Goal: Information Seeking & Learning: Learn about a topic

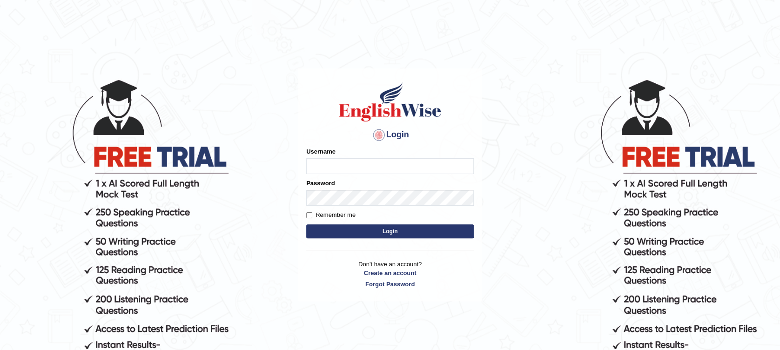
type input "Muhammadshahrukhamjad"
click at [347, 235] on button "Login" at bounding box center [389, 231] width 167 height 14
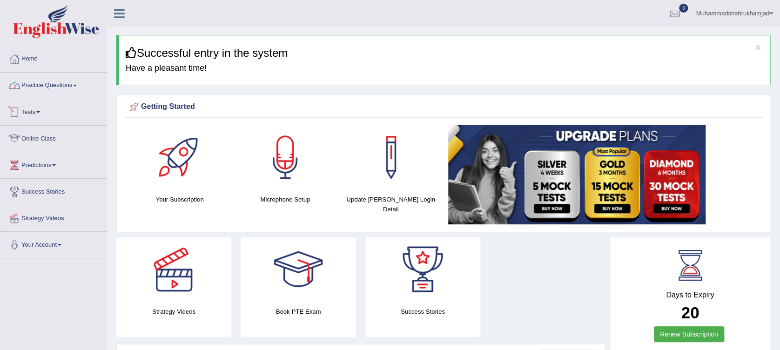
click at [39, 86] on link "Practice Questions" at bounding box center [53, 84] width 106 height 23
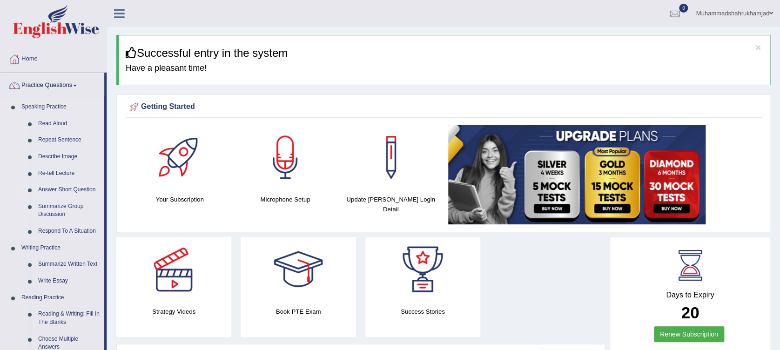
drag, startPoint x: 106, startPoint y: 126, endPoint x: 106, endPoint y: 182, distance: 56.3
click at [106, 182] on li "Practice Questions Speaking Practice Read Aloud Repeat Sentence Describe Image …" at bounding box center [53, 334] width 106 height 523
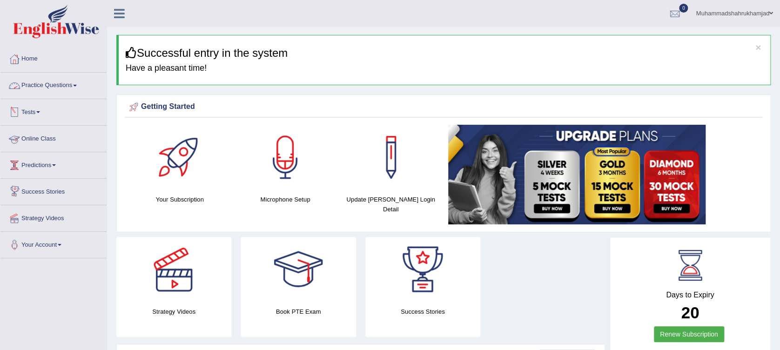
click at [63, 82] on link "Practice Questions" at bounding box center [53, 84] width 106 height 23
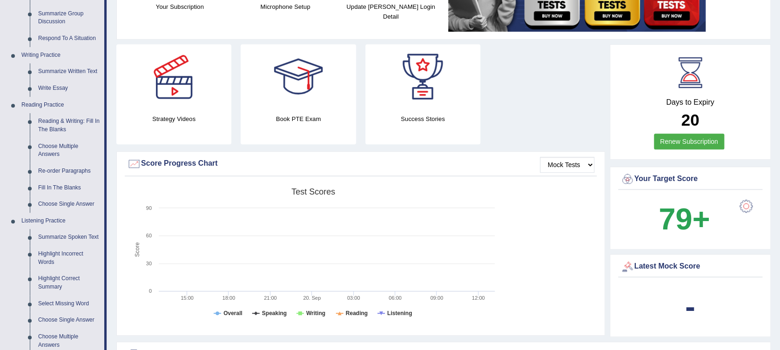
scroll to position [227, 0]
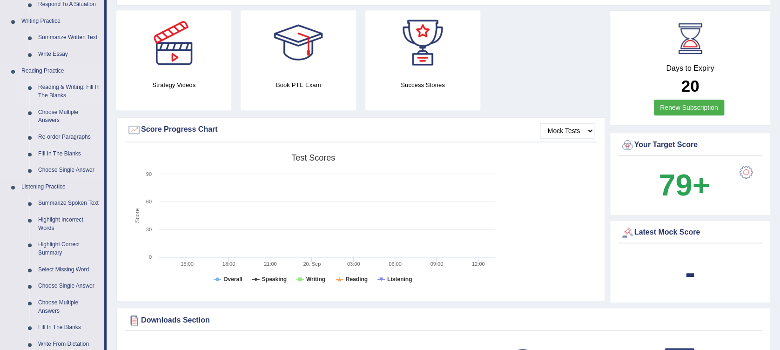
click at [51, 89] on link "Reading & Writing: Fill In The Blanks" at bounding box center [69, 91] width 70 height 25
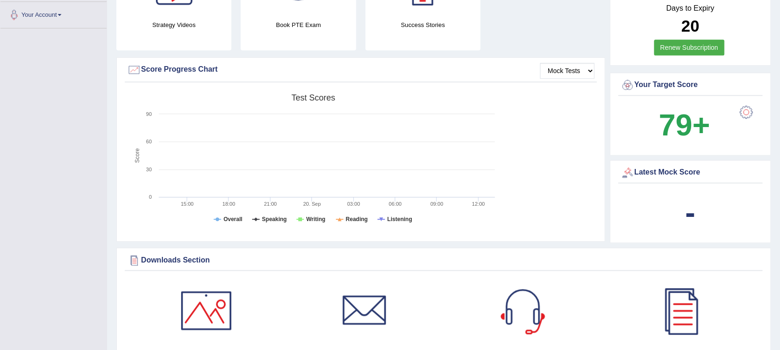
scroll to position [720, 0]
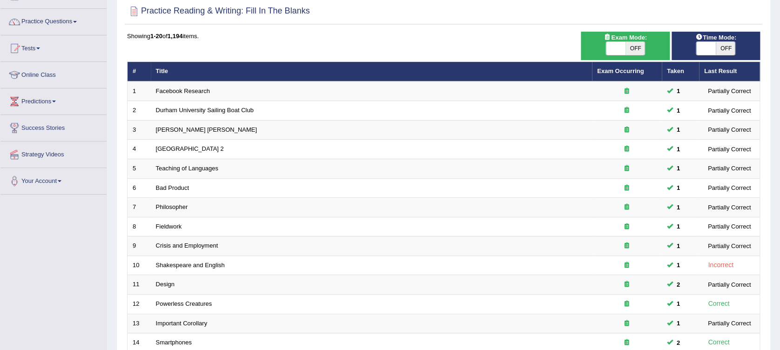
scroll to position [61, 0]
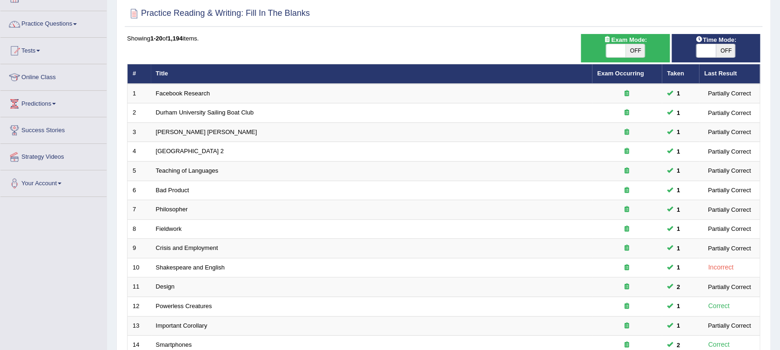
click at [631, 49] on span "OFF" at bounding box center [635, 50] width 20 height 13
checkbox input "true"
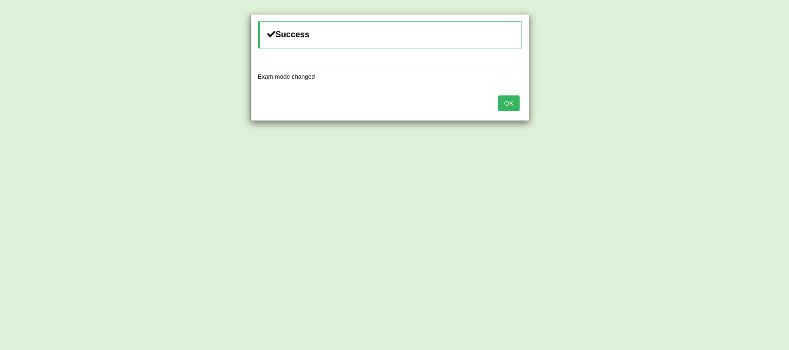
click at [508, 104] on button "OK" at bounding box center [508, 103] width 21 height 16
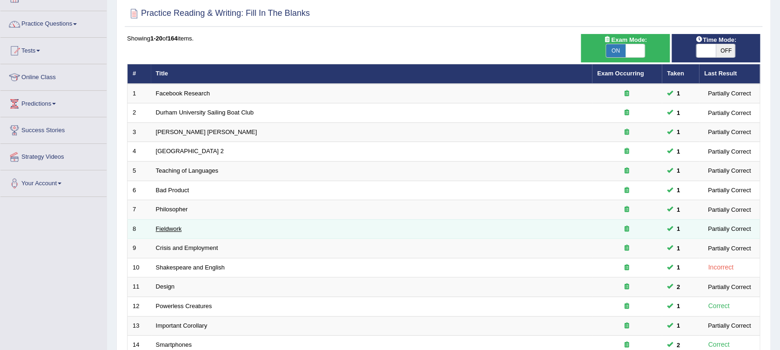
click at [169, 226] on link "Fieldwork" at bounding box center [169, 228] width 26 height 7
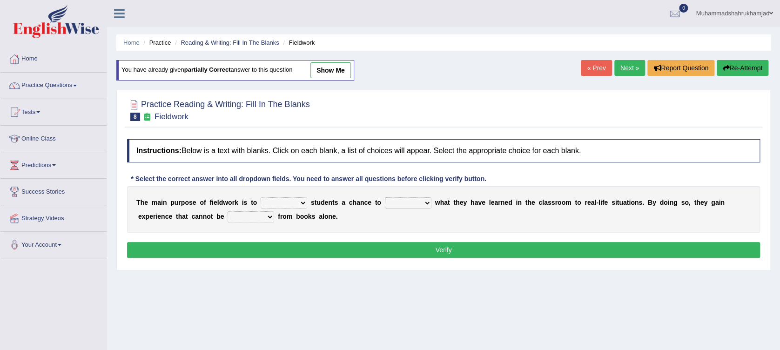
click at [272, 201] on select "resemble stow rave offer" at bounding box center [283, 202] width 47 height 11
select select "offer"
click at [260, 197] on select "resemble stow rave offer" at bounding box center [283, 202] width 47 height 11
click at [392, 199] on select "compare align apply dismount" at bounding box center [408, 202] width 47 height 11
select select "apply"
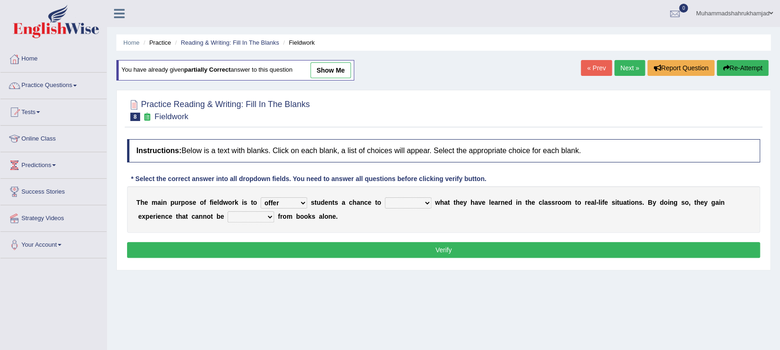
click at [385, 197] on select "compare align apply dismount" at bounding box center [408, 202] width 47 height 11
click at [227, 216] on select "originated prepared obtained touted" at bounding box center [250, 216] width 47 height 11
select select "obtained"
click at [227, 211] on select "originated prepared obtained touted" at bounding box center [250, 216] width 47 height 11
click at [357, 244] on button "Verify" at bounding box center [443, 250] width 633 height 16
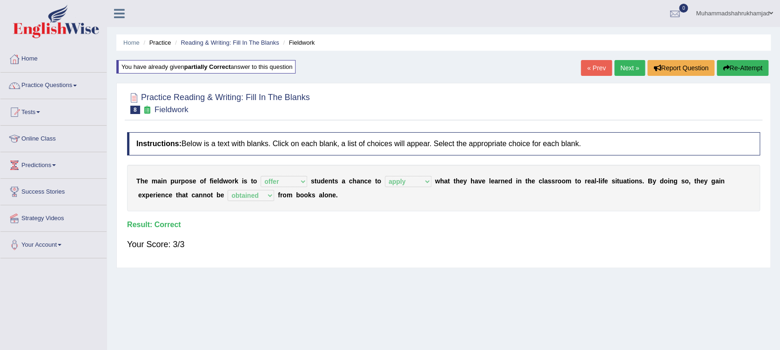
click at [626, 67] on link "Next »" at bounding box center [629, 68] width 31 height 16
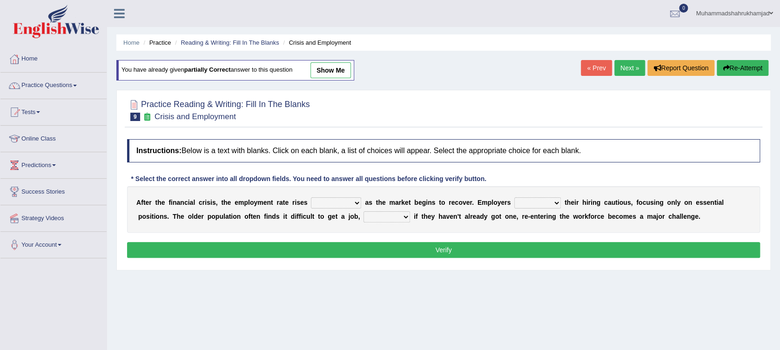
click at [314, 201] on select "normally conversely strenuously sharply" at bounding box center [336, 202] width 50 height 11
select select "strenuously"
click at [311, 197] on select "normally conversely strenuously sharply" at bounding box center [336, 202] width 50 height 11
click at [514, 203] on select "keeping kept keep are kept" at bounding box center [537, 202] width 47 height 11
click at [363, 216] on select "although while then because" at bounding box center [386, 216] width 47 height 11
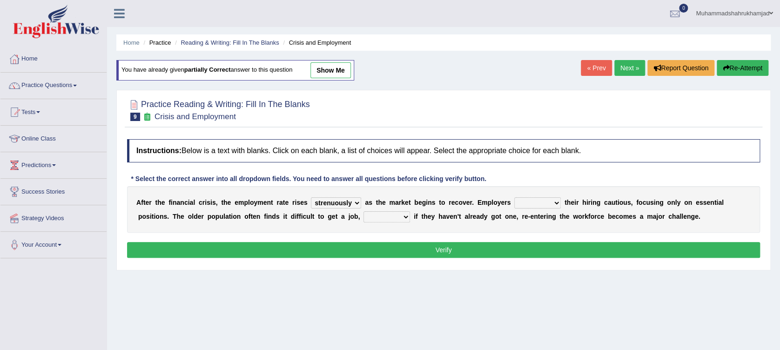
click at [327, 290] on div "Home Practice Reading & Writing: Fill In The Blanks Crisis and Employment You h…" at bounding box center [443, 232] width 673 height 465
click at [363, 214] on select "although while then because" at bounding box center [386, 216] width 47 height 11
select select "because"
click at [363, 211] on select "although while then because" at bounding box center [386, 216] width 47 height 11
click at [524, 198] on select "keeping kept keep are kept" at bounding box center [537, 202] width 47 height 11
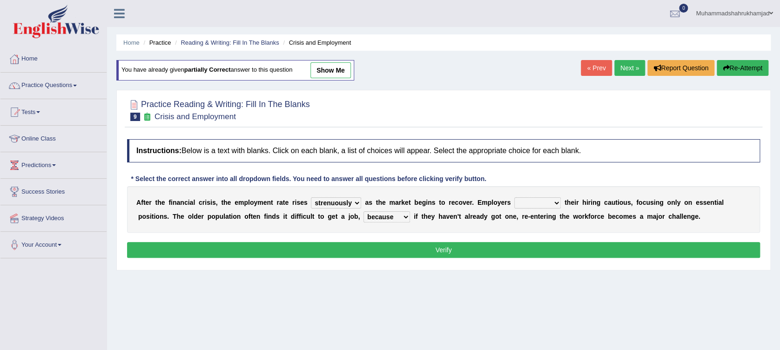
select select "keep"
click at [514, 197] on select "keeping kept keep are kept" at bounding box center [537, 202] width 47 height 11
click at [502, 248] on button "Verify" at bounding box center [443, 250] width 633 height 16
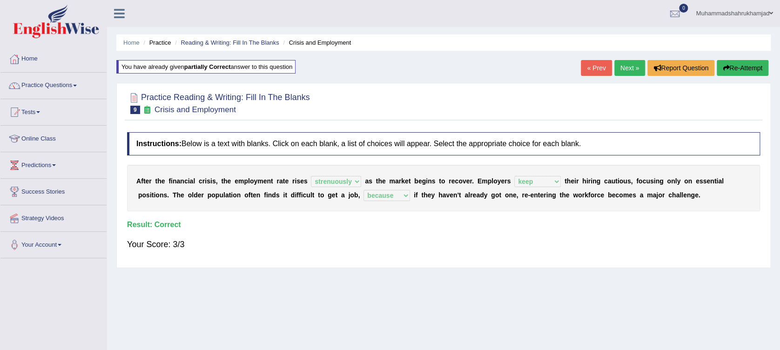
click at [633, 68] on link "Next »" at bounding box center [629, 68] width 31 height 16
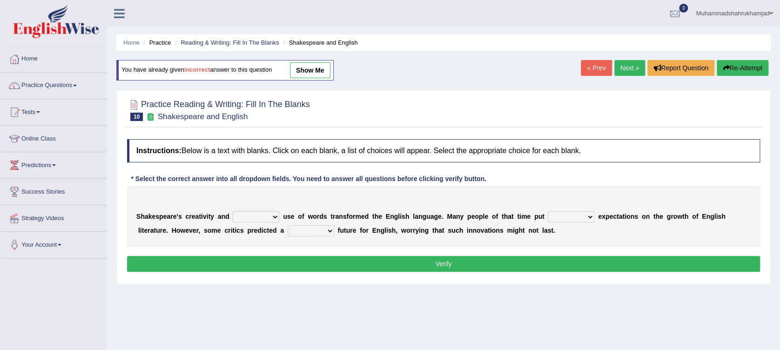
click at [254, 217] on select "idealized intensive fancied inventive" at bounding box center [256, 216] width 47 height 11
select select "idealized"
click at [233, 211] on select "idealized intensive fancied inventive" at bounding box center [256, 216] width 47 height 11
click at [260, 213] on select "idealized intensive fancied inventive" at bounding box center [256, 216] width 47 height 11
click at [285, 200] on div "S h a k e s p e a r e ' s c r e a t i v i t y a n d idealized intensive fancied…" at bounding box center [443, 216] width 633 height 60
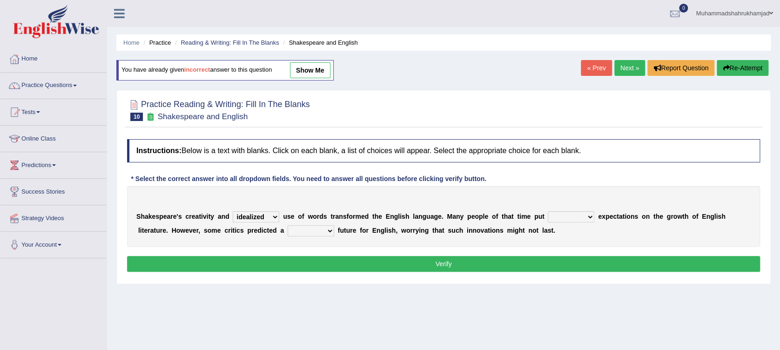
click at [244, 216] on select "idealized intensive fancied inventive" at bounding box center [256, 216] width 47 height 11
click at [262, 205] on div "S h a k e s p e a r e ' s c r e a t i v i t y a n d idealized intensive fancied…" at bounding box center [443, 216] width 633 height 60
click at [557, 218] on select "wide much high more" at bounding box center [570, 216] width 47 height 11
select select "high"
click at [547, 211] on select "wide much high more" at bounding box center [570, 216] width 47 height 11
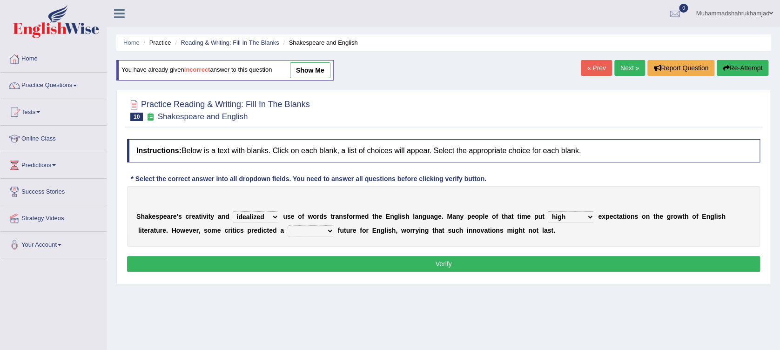
click at [287, 231] on select "monetary promising irresistible daunting" at bounding box center [310, 230] width 47 height 11
click at [287, 225] on select "monetary promising irresistible daunting" at bounding box center [310, 230] width 47 height 11
click at [287, 227] on select "monetary promising irresistible daunting" at bounding box center [310, 230] width 47 height 11
select select "daunting"
click at [287, 225] on select "monetary promising irresistible daunting" at bounding box center [310, 230] width 47 height 11
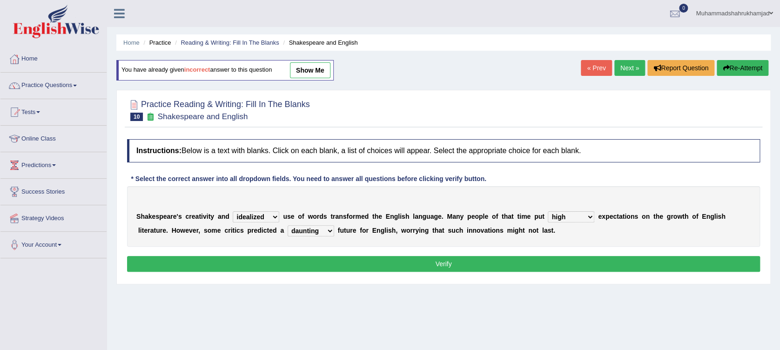
click at [340, 264] on button "Verify" at bounding box center [443, 264] width 633 height 16
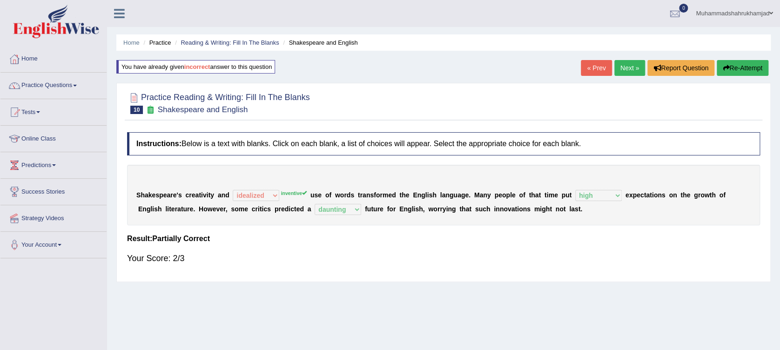
click at [631, 66] on link "Next »" at bounding box center [629, 68] width 31 height 16
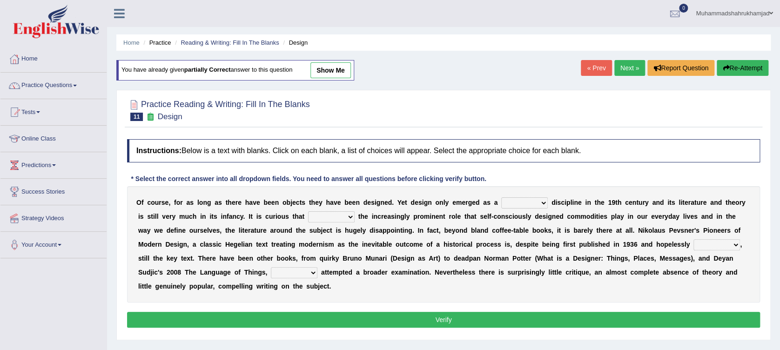
click at [513, 200] on select "bilateral ubiquitous foremost dedicated" at bounding box center [524, 202] width 47 height 11
select select "dedicated"
click at [501, 197] on select "bilateral ubiquitous foremost dedicated" at bounding box center [524, 202] width 47 height 11
click at [308, 217] on select "since despite within through" at bounding box center [331, 216] width 47 height 11
select select "despite"
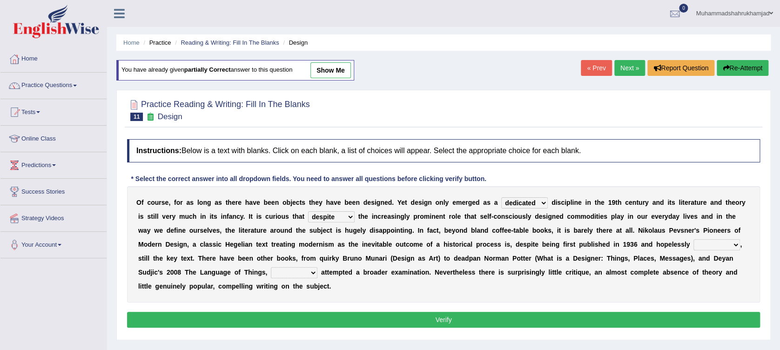
click at [308, 211] on select "since despite within through" at bounding box center [331, 216] width 47 height 11
click at [693, 245] on select "dates dating date dated" at bounding box center [716, 244] width 47 height 11
click at [693, 239] on select "dates dating date dated" at bounding box center [716, 244] width 47 height 11
click at [693, 242] on select "dates dating date dated" at bounding box center [716, 244] width 47 height 11
select select "dated"
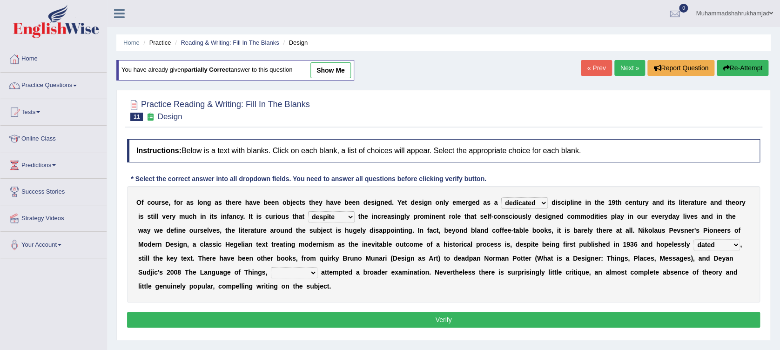
click at [693, 239] on select "dates dating date dated" at bounding box center [716, 244] width 47 height 11
click at [317, 267] on select "which then however as" at bounding box center [294, 272] width 47 height 11
select select "however"
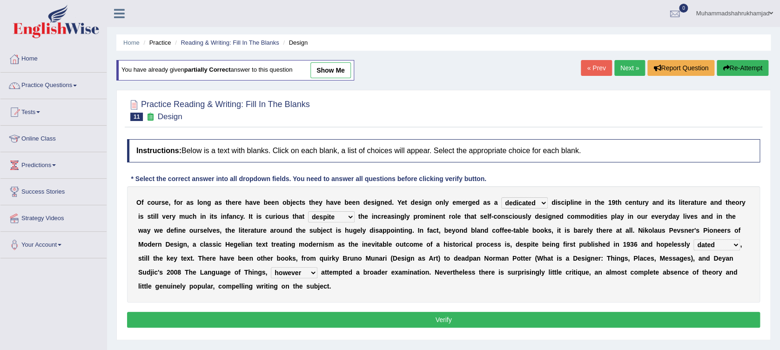
click at [317, 267] on select "which then however as" at bounding box center [294, 272] width 47 height 11
click at [600, 312] on button "Verify" at bounding box center [443, 320] width 633 height 16
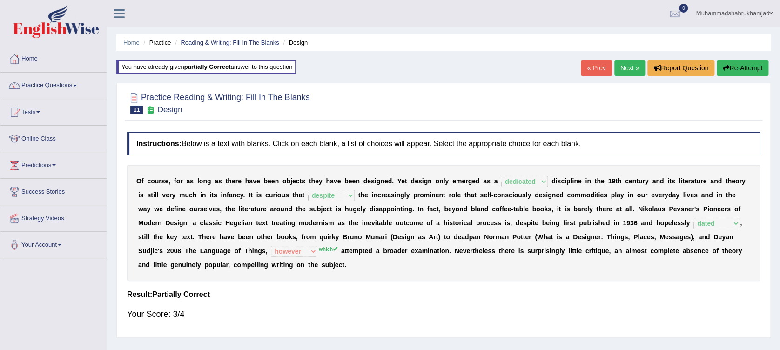
click at [629, 67] on link "Next »" at bounding box center [629, 68] width 31 height 16
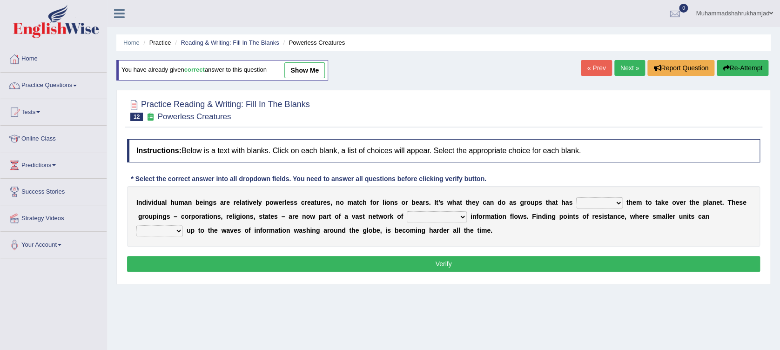
select select "enabled"
click at [576, 197] on select "enabled contended embodied conjured" at bounding box center [599, 202] width 47 height 11
click at [407, 217] on select "interconnected overlapping fastened exploited" at bounding box center [437, 216] width 60 height 11
select select "interconnected"
click at [407, 211] on select "interconnected overlapping fastened exploited" at bounding box center [437, 216] width 60 height 11
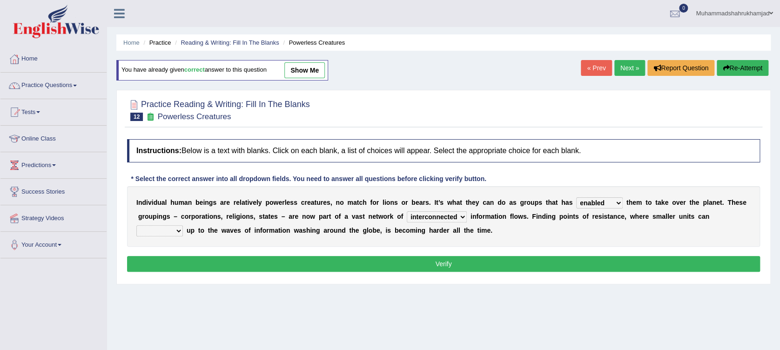
click at [183, 225] on select "stand raise hail pump" at bounding box center [159, 230] width 47 height 11
select select "pump"
click at [183, 225] on select "stand raise hail pump" at bounding box center [159, 230] width 47 height 11
click at [549, 263] on button "Verify" at bounding box center [443, 264] width 633 height 16
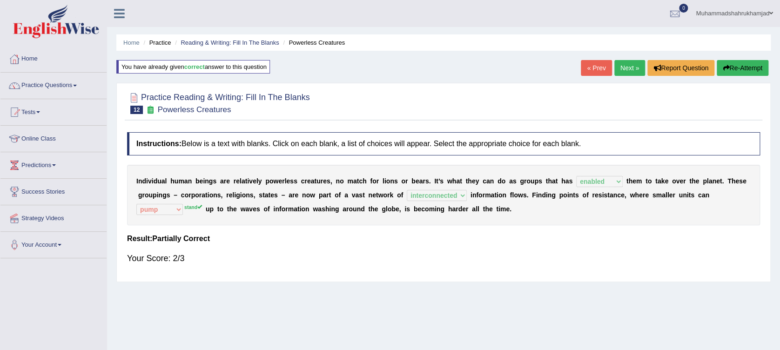
click at [621, 66] on link "Next »" at bounding box center [629, 68] width 31 height 16
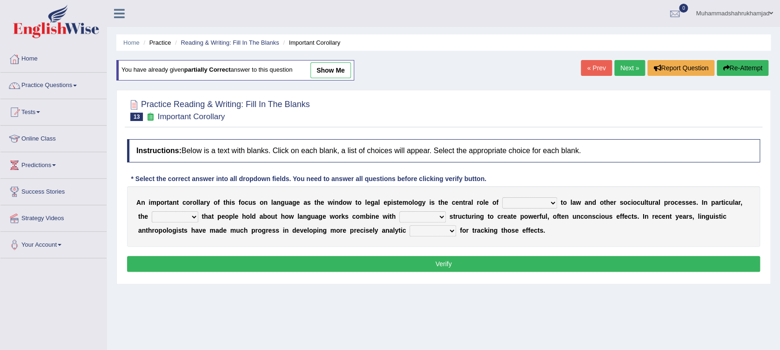
click at [503, 199] on select "discourse epoch dialect acquaintance" at bounding box center [529, 202] width 55 height 11
click at [172, 216] on select "deviation besmirch consent ideas" at bounding box center [175, 216] width 47 height 11
click at [210, 182] on div "* Select the correct answer into all dropdown fields. You need to answer all qu…" at bounding box center [308, 179] width 363 height 10
click at [502, 203] on select "discourse epoch dialect acquaintance" at bounding box center [529, 202] width 55 height 11
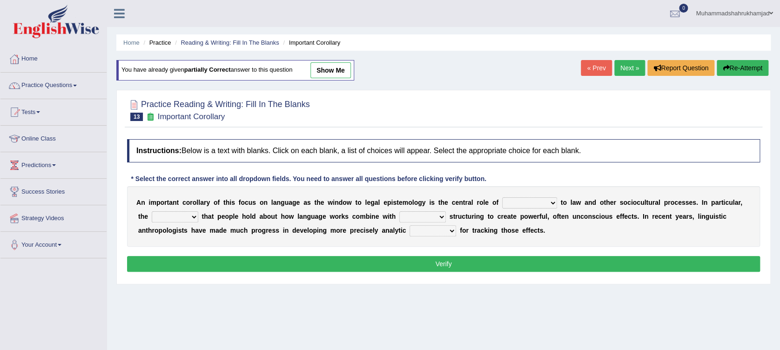
select select "dialect"
click at [502, 197] on select "discourse epoch dialect acquaintance" at bounding box center [529, 202] width 55 height 11
click at [399, 214] on select "mandatory linguistic legitimate customary" at bounding box center [422, 216] width 47 height 11
select select "legitimate"
click at [399, 211] on select "mandatory linguistic legitimate customary" at bounding box center [422, 216] width 47 height 11
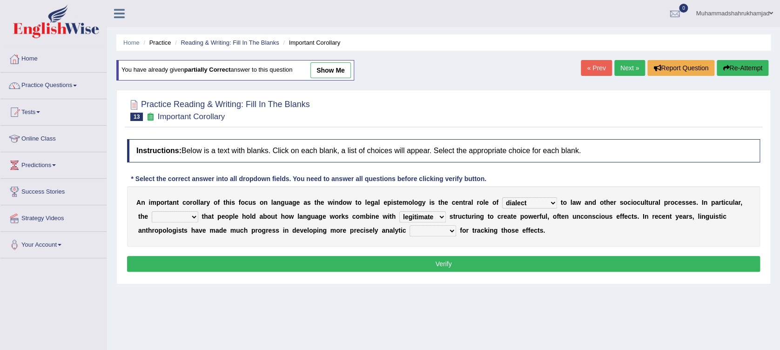
click at [171, 214] on select "deviation besmirch consent ideas" at bounding box center [175, 216] width 47 height 11
select select "ideas"
click at [152, 211] on select "deviation besmirch consent ideas" at bounding box center [175, 216] width 47 height 11
click at [164, 214] on select "deviation besmirch consent ideas" at bounding box center [175, 216] width 47 height 11
click at [219, 301] on div "Home Practice Reading & Writing: Fill In The Blanks Important Corollary You hav…" at bounding box center [443, 232] width 673 height 465
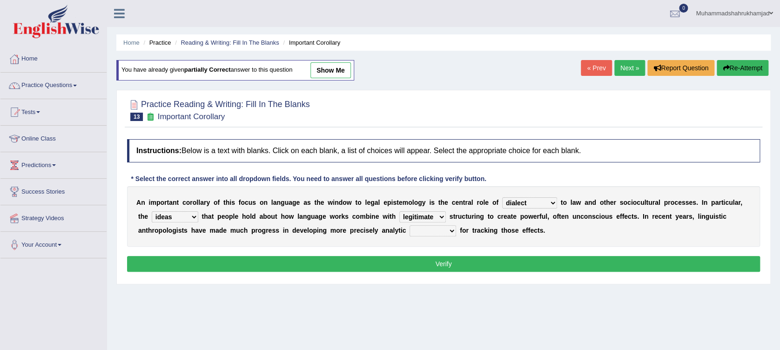
click at [512, 195] on div "A n i m p o r t a n t c o r o l l a r y o f t h i s f o c u s o n l a n g u a g…" at bounding box center [443, 216] width 633 height 60
click at [514, 201] on select "discourse epoch dialect acquaintance" at bounding box center [529, 202] width 55 height 11
click at [402, 216] on select "mandatory linguistic legitimate customary" at bounding box center [422, 216] width 47 height 11
select select "linguistic"
click at [399, 211] on select "mandatory linguistic legitimate customary" at bounding box center [422, 216] width 47 height 11
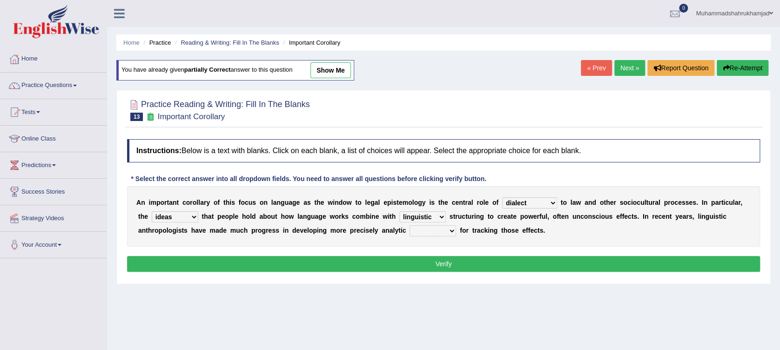
click at [409, 232] on select "tools appetite albums stroke" at bounding box center [432, 230] width 47 height 11
select select "tools"
click at [409, 225] on select "tools appetite albums stroke" at bounding box center [432, 230] width 47 height 11
click at [409, 230] on select "tools appetite albums stroke" at bounding box center [432, 230] width 47 height 11
click at [401, 243] on div "A n i m p o r t a n t c o r o l l a r y o f t h i s f o c u s o n l a n g u a g…" at bounding box center [443, 216] width 633 height 60
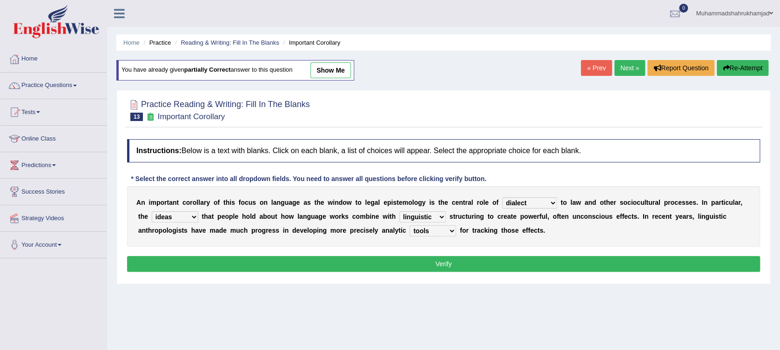
click at [424, 261] on button "Verify" at bounding box center [443, 264] width 633 height 16
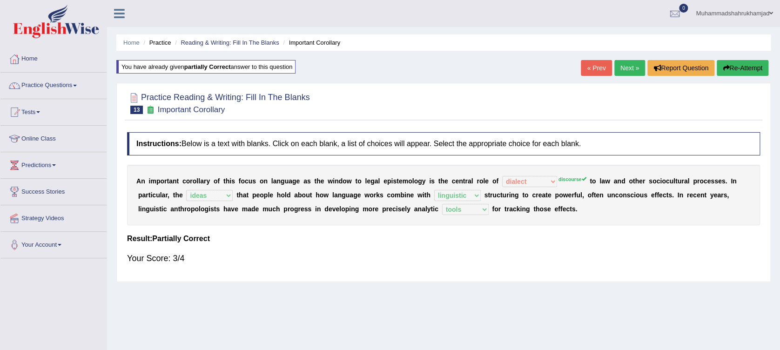
click at [627, 68] on link "Next »" at bounding box center [629, 68] width 31 height 16
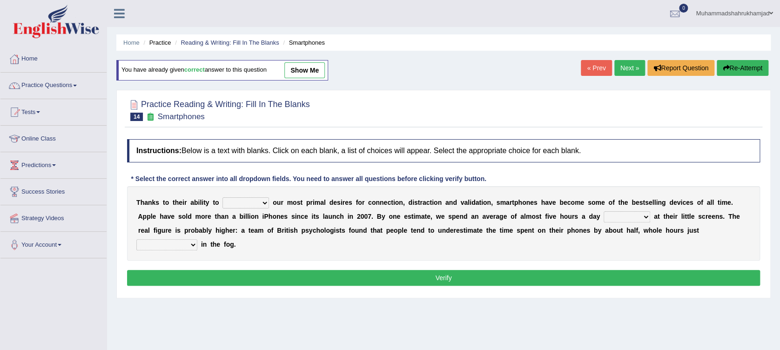
click at [252, 201] on select "hijack describe sharpen conserve" at bounding box center [245, 202] width 47 height 11
select select "hijack"
click at [222, 197] on select "hijack describe sharpen conserve" at bounding box center [245, 202] width 47 height 11
click at [248, 201] on select "hijack describe sharpen conserve" at bounding box center [245, 202] width 47 height 11
click at [222, 197] on select "hijack describe sharpen conserve" at bounding box center [245, 202] width 47 height 11
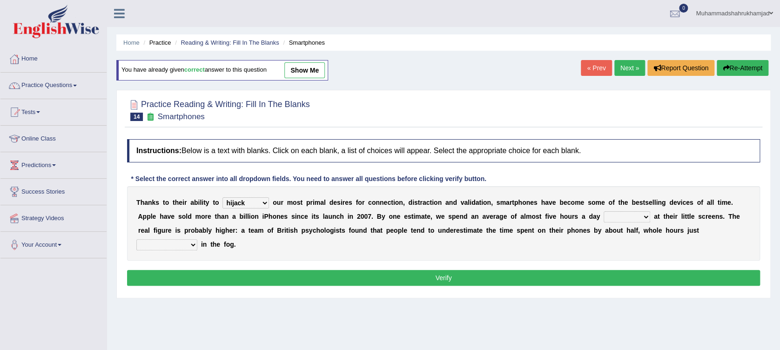
click at [603, 214] on select "watching waggling snoring staring" at bounding box center [626, 216] width 47 height 11
select select "staring"
click at [603, 211] on select "watching waggling snoring staring" at bounding box center [626, 216] width 47 height 11
click at [197, 239] on select "has evaporated evaporating evaporate evaporates" at bounding box center [166, 244] width 61 height 11
select select "evaporates"
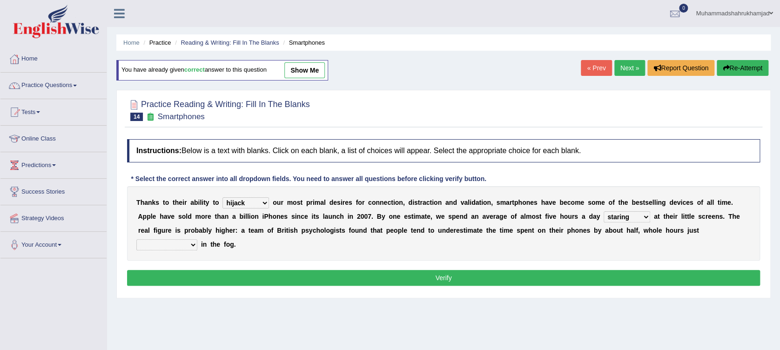
click at [197, 239] on select "has evaporated evaporating evaporate evaporates" at bounding box center [166, 244] width 61 height 11
click at [249, 202] on select "hijack describe sharpen conserve" at bounding box center [245, 202] width 47 height 11
click at [222, 197] on select "hijack describe sharpen conserve" at bounding box center [245, 202] width 47 height 11
click at [454, 270] on button "Verify" at bounding box center [443, 278] width 633 height 16
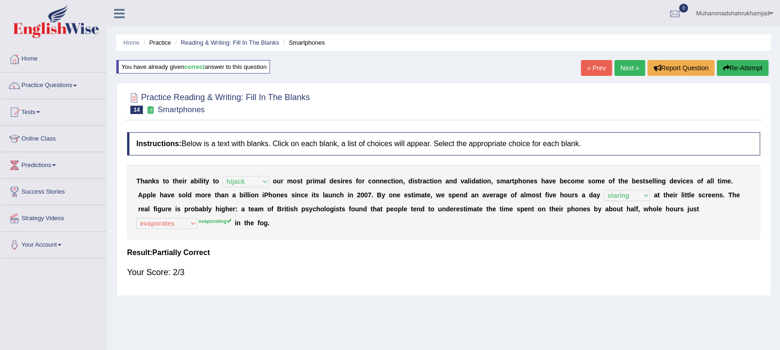
click at [627, 67] on link "Next »" at bounding box center [629, 68] width 31 height 16
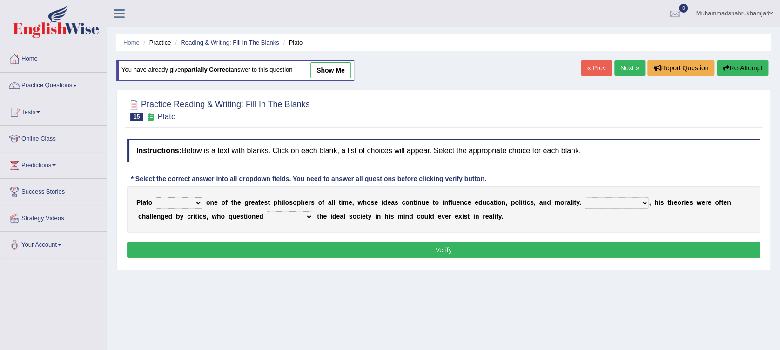
click at [194, 205] on select "keeps comes claims remains" at bounding box center [179, 202] width 47 height 11
select select "remains"
click at [156, 197] on select "keeps comes claims remains" at bounding box center [179, 202] width 47 height 11
click at [584, 207] on select "Notwithstanding So However Whatever" at bounding box center [616, 202] width 64 height 11
select select "However"
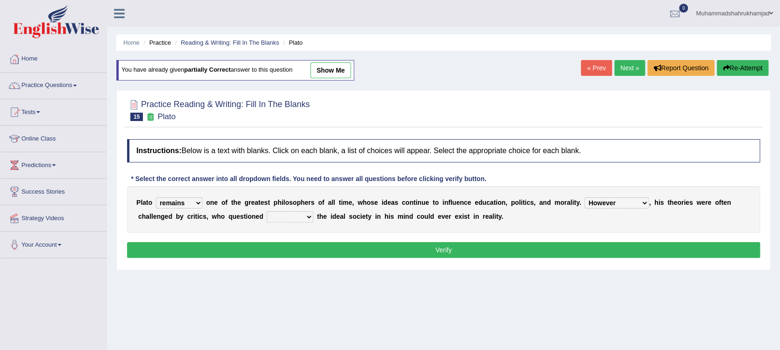
click at [584, 197] on select "Notwithstanding So However Whatever" at bounding box center [616, 202] width 64 height 11
click at [267, 217] on select "which what that whether" at bounding box center [290, 216] width 47 height 11
select select "whether"
click at [267, 211] on select "which what that whether" at bounding box center [290, 216] width 47 height 11
click at [380, 244] on button "Verify" at bounding box center [443, 250] width 633 height 16
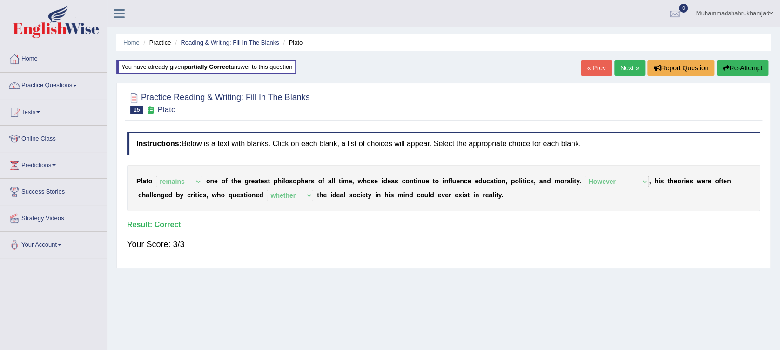
click at [627, 69] on link "Next »" at bounding box center [629, 68] width 31 height 16
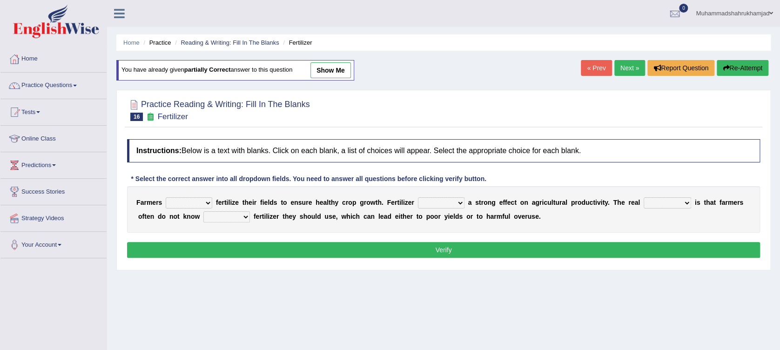
click at [209, 202] on select "must should need can" at bounding box center [189, 202] width 47 height 11
select select "must"
click at [166, 197] on select "must should need can" at bounding box center [189, 202] width 47 height 11
click at [428, 202] on select "has had have having" at bounding box center [441, 202] width 47 height 11
click at [418, 197] on select "has had have having" at bounding box center [441, 202] width 47 height 11
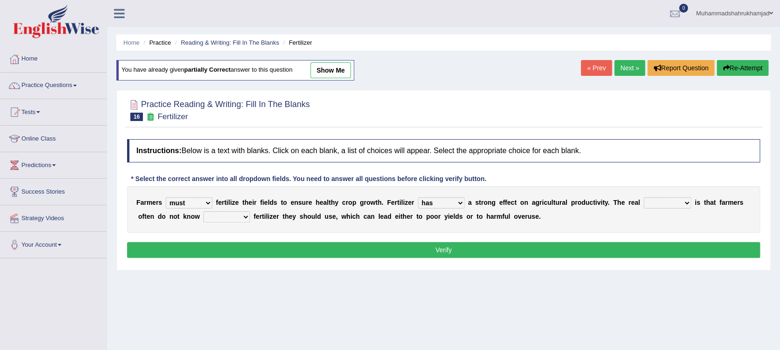
click at [436, 199] on select "has had have having" at bounding box center [441, 202] width 47 height 11
select select "have"
click at [418, 197] on select "has had have having" at bounding box center [441, 202] width 47 height 11
click at [643, 205] on select "problem question conclusion answer" at bounding box center [666, 202] width 47 height 11
select select "problem"
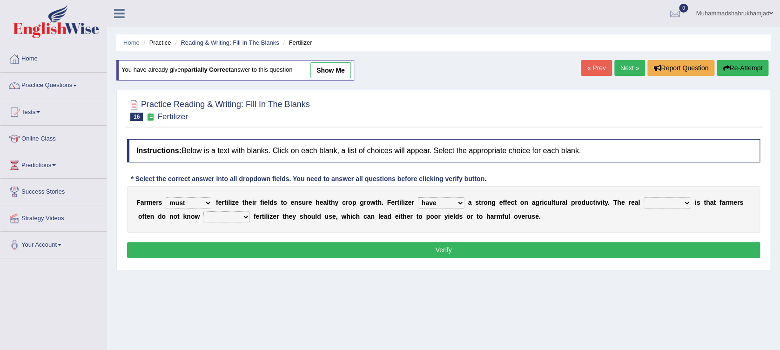
click at [643, 197] on select "problem question conclusion answer" at bounding box center [666, 202] width 47 height 11
click at [643, 201] on select "problem question conclusion answer" at bounding box center [666, 202] width 47 height 11
click at [629, 186] on div "F a r m e r s must should need can f e r t i l i z e t h e i r f i e l d s t o …" at bounding box center [443, 209] width 633 height 47
click at [203, 217] on select "how much how many however so much" at bounding box center [226, 216] width 47 height 11
select select "how much"
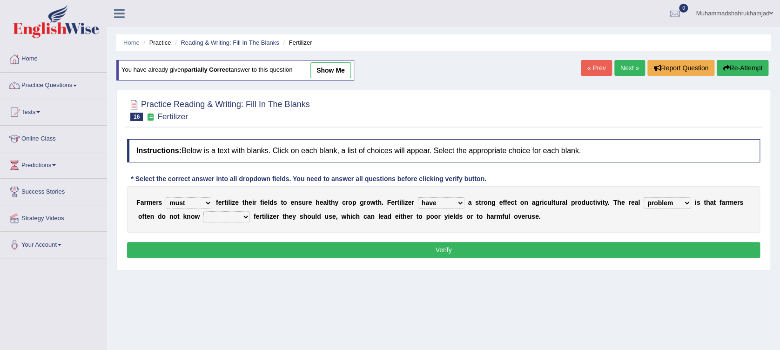
click at [203, 211] on select "how much how many however so much" at bounding box center [226, 216] width 47 height 11
click at [372, 247] on button "Verify" at bounding box center [443, 250] width 633 height 16
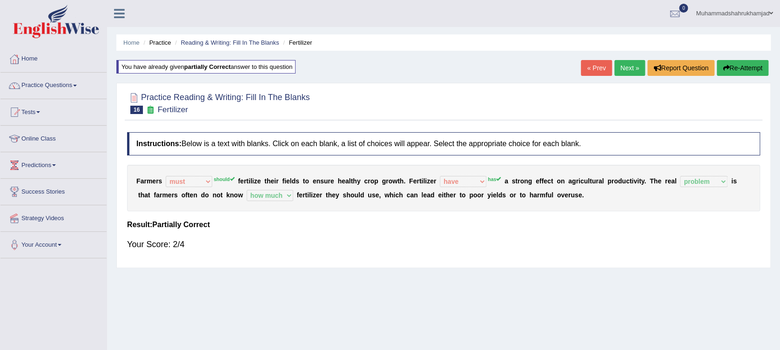
click at [750, 67] on button "Re-Attempt" at bounding box center [742, 68] width 52 height 16
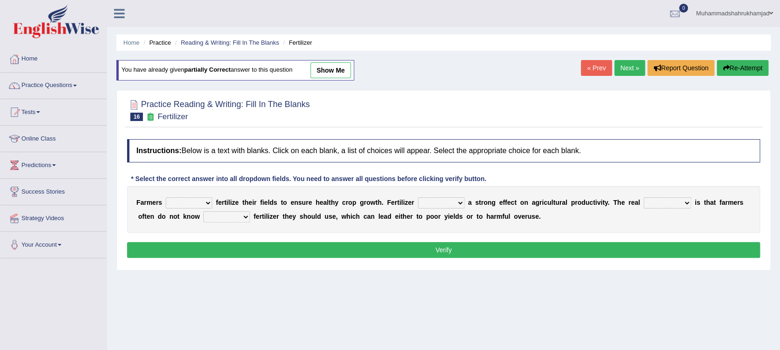
click at [182, 204] on select "must should need can" at bounding box center [189, 202] width 47 height 11
select select "should"
click at [166, 197] on select "must should need can" at bounding box center [189, 202] width 47 height 11
click at [432, 202] on select "has had have having" at bounding box center [441, 202] width 47 height 11
select select "has"
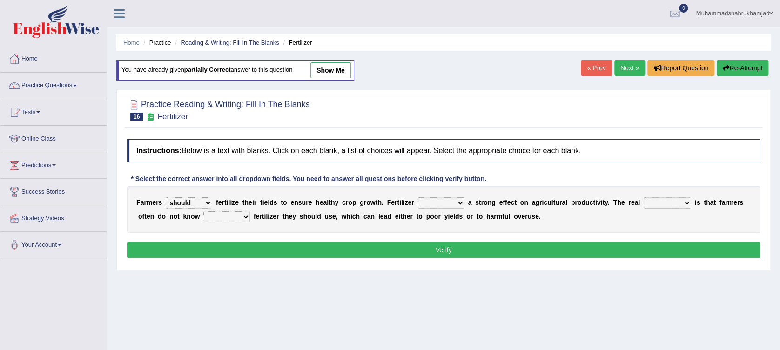
click at [418, 197] on select "has had have having" at bounding box center [441, 202] width 47 height 11
click at [652, 204] on select "problem question conclusion answer" at bounding box center [666, 202] width 47 height 11
select select "problem"
click at [643, 197] on select "problem question conclusion answer" at bounding box center [666, 202] width 47 height 11
click at [203, 215] on select "how much how many however so much" at bounding box center [226, 216] width 47 height 11
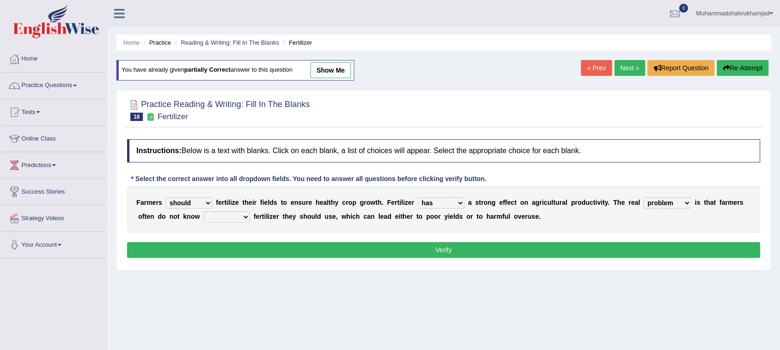
select select "how much"
click at [203, 211] on select "how much how many however so much" at bounding box center [226, 216] width 47 height 11
click at [461, 248] on button "Verify" at bounding box center [443, 250] width 633 height 16
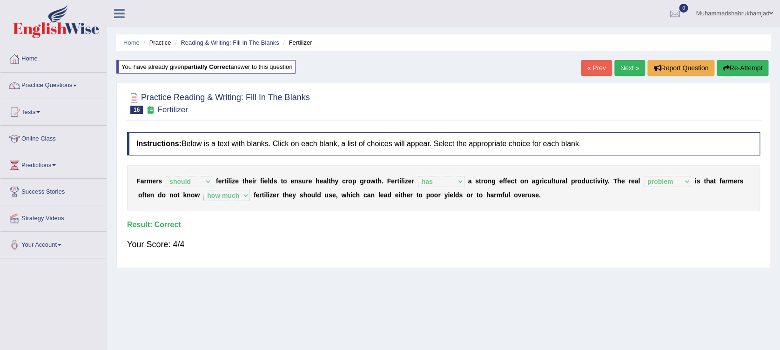
click at [629, 67] on link "Next »" at bounding box center [629, 68] width 31 height 16
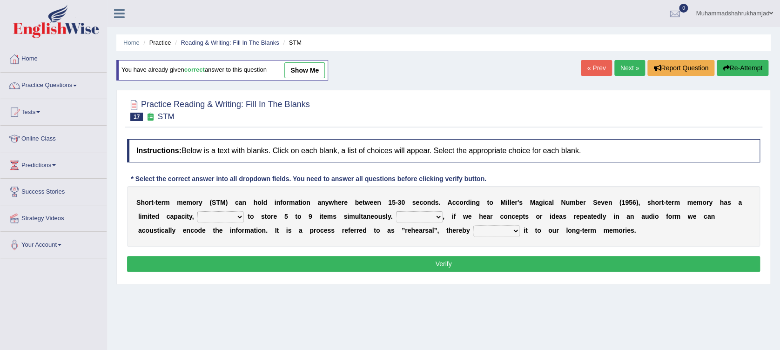
click at [197, 218] on select "being able is able be able unable" at bounding box center [220, 216] width 47 height 11
select select "being able"
click at [197, 211] on select "being able is able be able unable" at bounding box center [220, 216] width 47 height 11
click at [396, 213] on select "However So Moreover Therefore" at bounding box center [419, 216] width 47 height 11
select select "However"
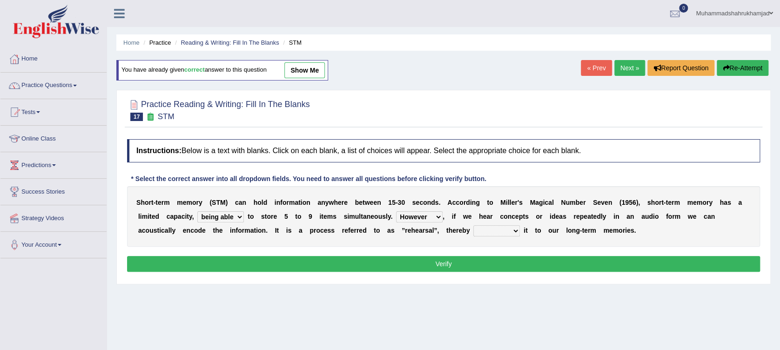
click at [396, 211] on select "However So Moreover Therefore" at bounding box center [419, 216] width 47 height 11
click at [473, 231] on select "commit commits commiting commited" at bounding box center [496, 230] width 47 height 11
select select "commiting"
click at [473, 225] on select "commit commits commiting commited" at bounding box center [496, 230] width 47 height 11
click at [391, 294] on div "Home Practice Reading & Writing: Fill In The Blanks STM You have already given …" at bounding box center [443, 232] width 673 height 465
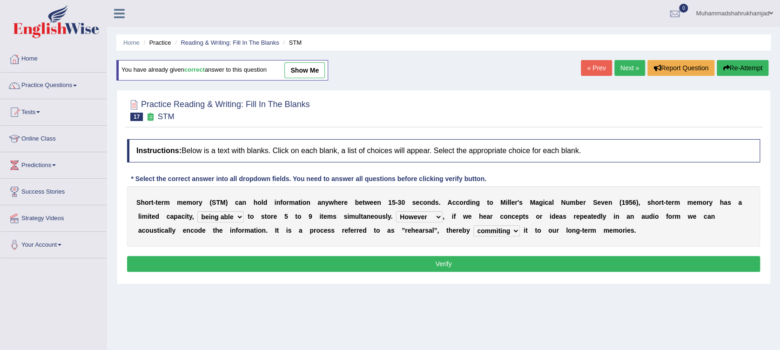
click at [439, 261] on button "Verify" at bounding box center [443, 264] width 633 height 16
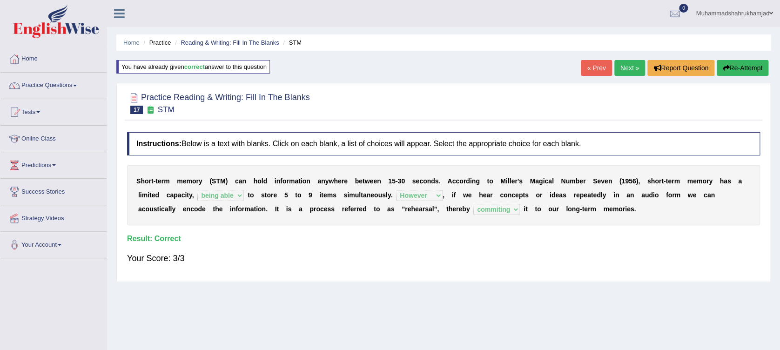
click at [157, 41] on li "Practice" at bounding box center [156, 42] width 30 height 9
click at [46, 85] on link "Practice Questions" at bounding box center [53, 84] width 106 height 23
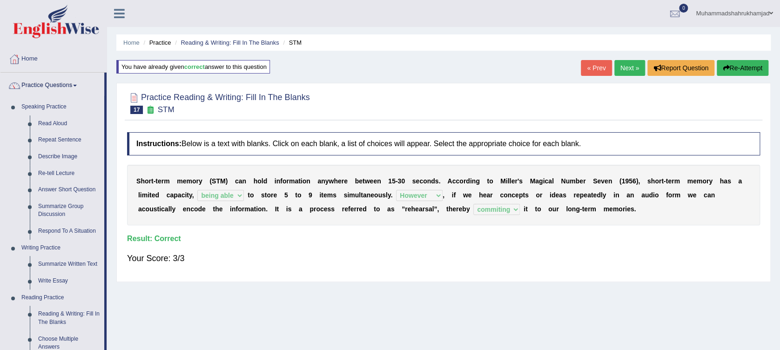
drag, startPoint x: 106, startPoint y: 145, endPoint x: 107, endPoint y: 247, distance: 102.3
click at [107, 247] on div "Toggle navigation Home Practice Questions Speaking Practice Read Aloud Repeat S…" at bounding box center [390, 242] width 780 height 484
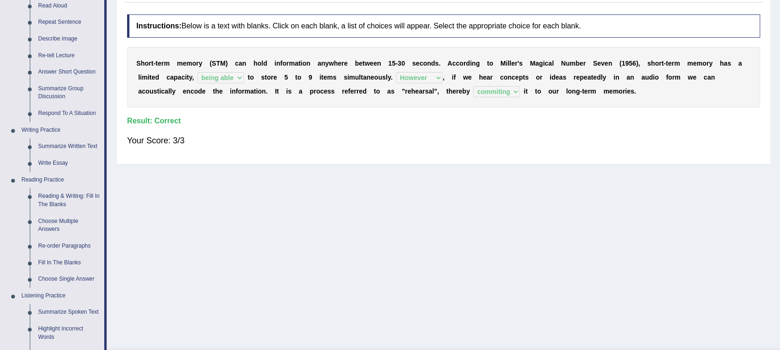
scroll to position [134, 0]
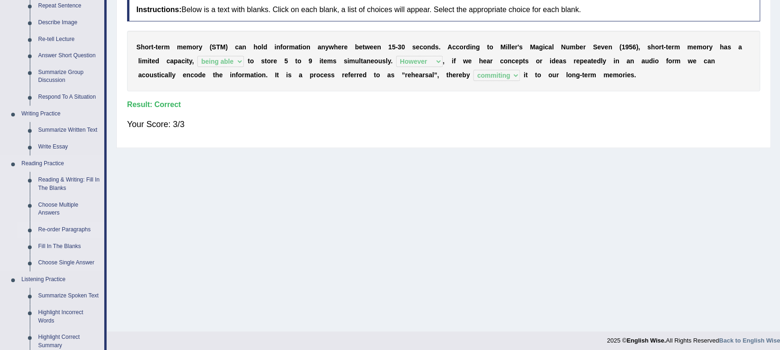
click at [63, 227] on link "Re-order Paragraphs" at bounding box center [69, 229] width 70 height 17
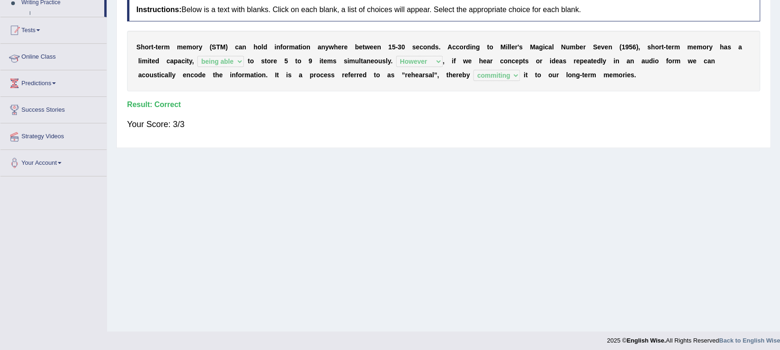
scroll to position [138, 0]
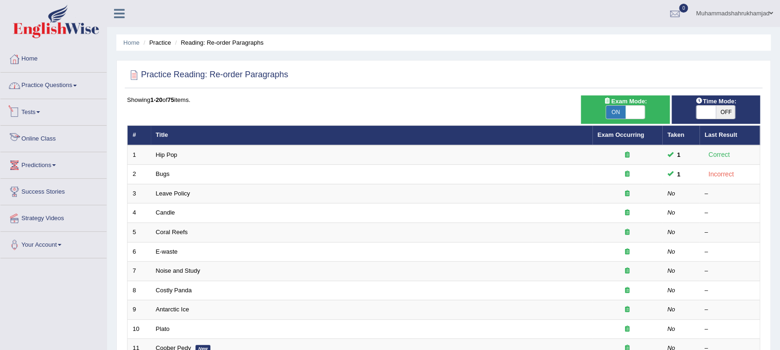
click at [43, 89] on link "Practice Questions" at bounding box center [53, 84] width 106 height 23
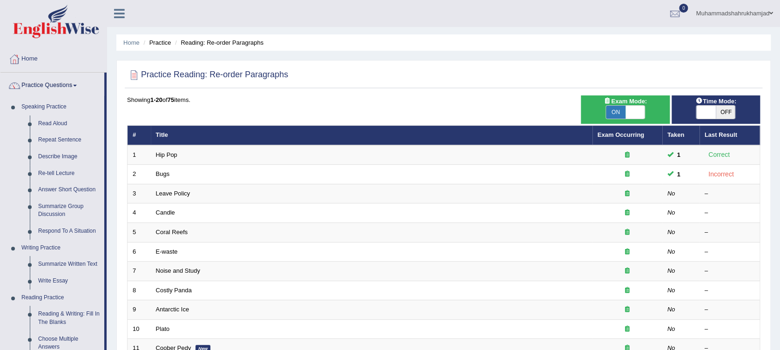
drag, startPoint x: 106, startPoint y: 98, endPoint x: 124, endPoint y: 193, distance: 97.1
click at [124, 193] on div "Toggle navigation Home Practice Questions Speaking Practice Read Aloud Repeat S…" at bounding box center [390, 305] width 780 height 611
drag, startPoint x: 124, startPoint y: 193, endPoint x: 84, endPoint y: 289, distance: 103.8
click at [84, 289] on link "Reading Practice" at bounding box center [60, 297] width 87 height 17
click at [48, 272] on link "Summarize Written Text" at bounding box center [69, 264] width 70 height 17
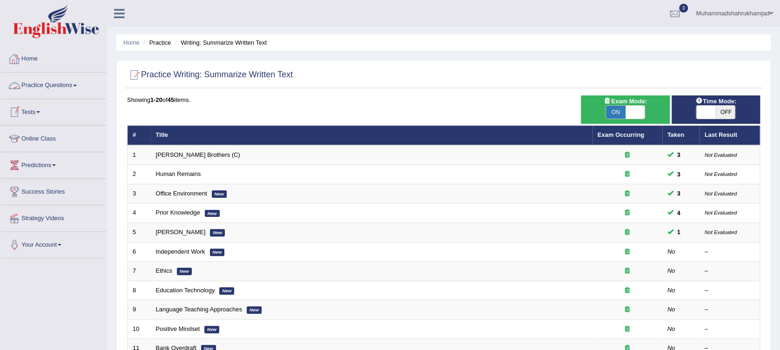
click at [52, 88] on link "Practice Questions" at bounding box center [53, 84] width 106 height 23
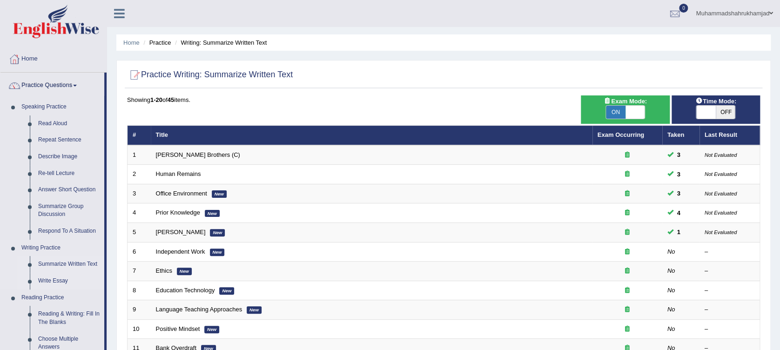
click at [55, 275] on link "Write Essay" at bounding box center [69, 281] width 70 height 17
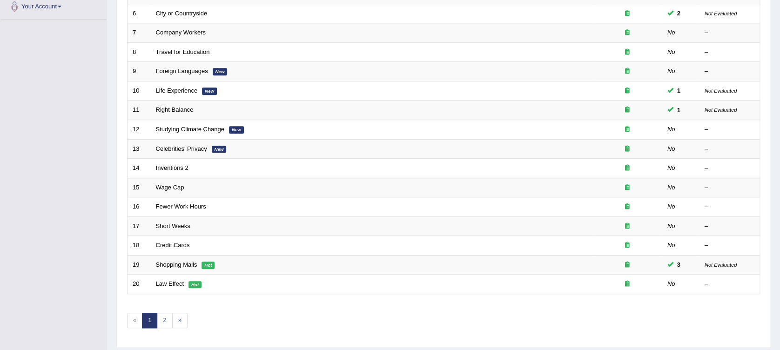
scroll to position [236, 0]
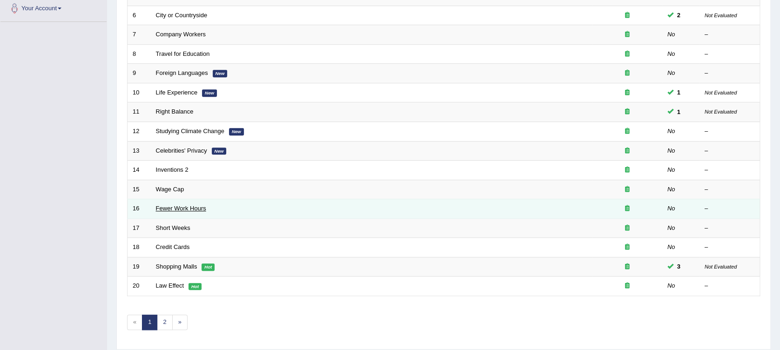
click at [195, 206] on link "Fewer Work Hours" at bounding box center [181, 208] width 50 height 7
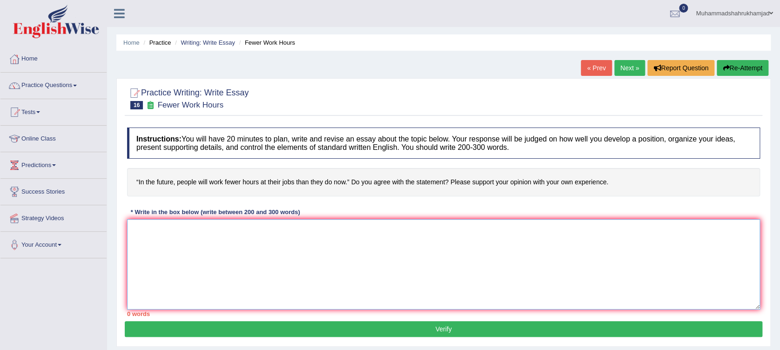
click at [219, 251] on textarea at bounding box center [443, 264] width 633 height 90
type textarea "T"
type textarea "i"
type textarea "I"
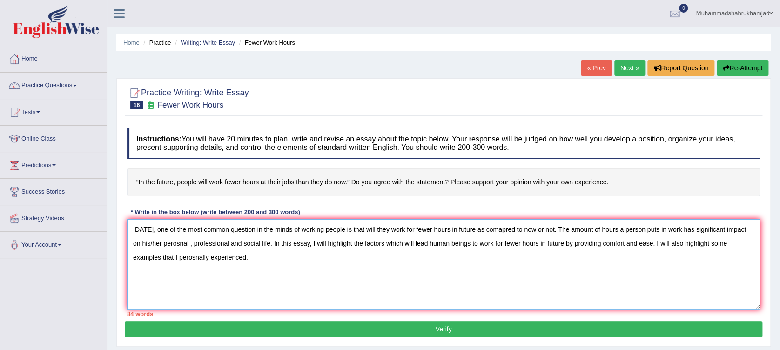
click at [179, 276] on textarea "[DATE], one of the most common question in the minds of working people is that …" at bounding box center [443, 264] width 633 height 90
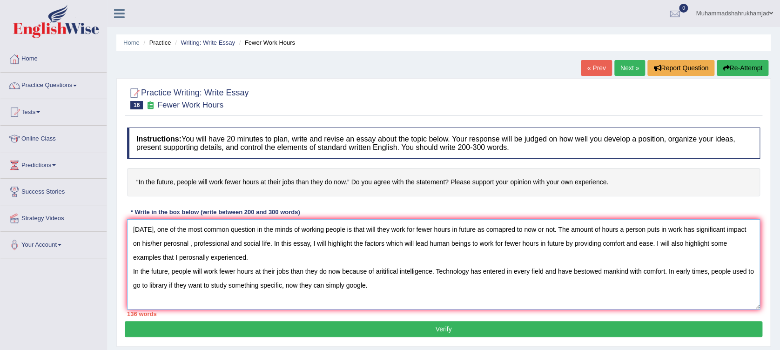
click at [167, 284] on textarea "[DATE], one of the most common question in the minds of working people is that …" at bounding box center [443, 264] width 633 height 90
click at [386, 287] on textarea "[DATE], one of the most common question in the minds of working people is that …" at bounding box center [443, 264] width 633 height 90
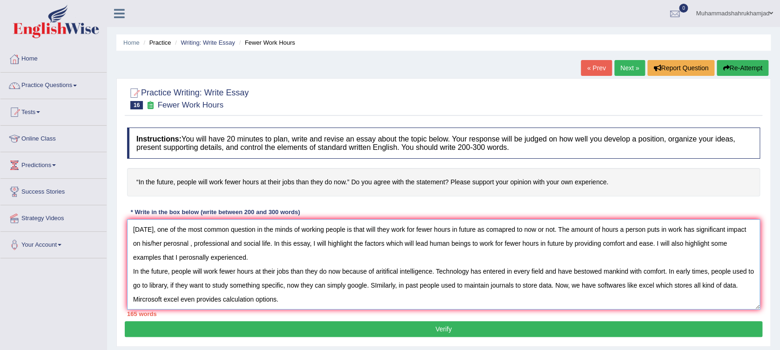
click at [433, 274] on textarea "[DATE], one of the most common question in the minds of working people is that …" at bounding box center [443, 264] width 633 height 90
click at [375, 270] on textarea "[DATE], one of the most common question in the minds of working people is that …" at bounding box center [443, 264] width 633 height 90
click at [354, 300] on textarea "[DATE], one of the most common question in the minds of working people is that …" at bounding box center [443, 264] width 633 height 90
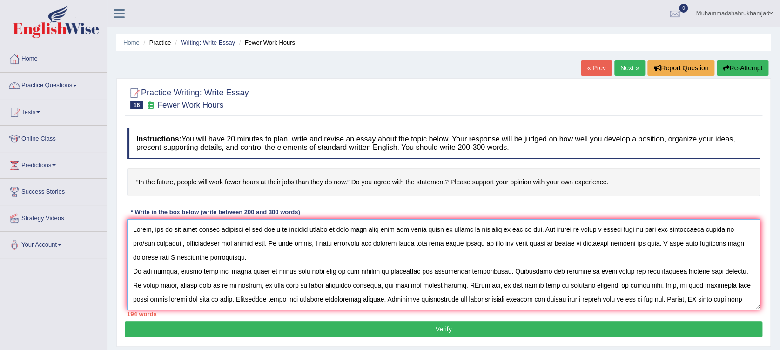
scroll to position [7, 0]
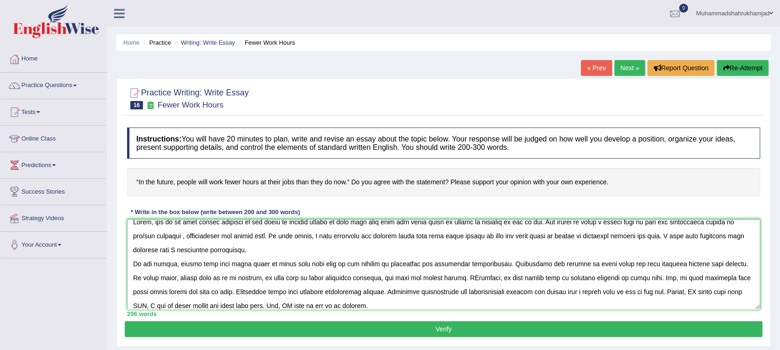
click at [212, 308] on textarea at bounding box center [443, 264] width 633 height 90
click at [350, 305] on textarea at bounding box center [443, 264] width 633 height 90
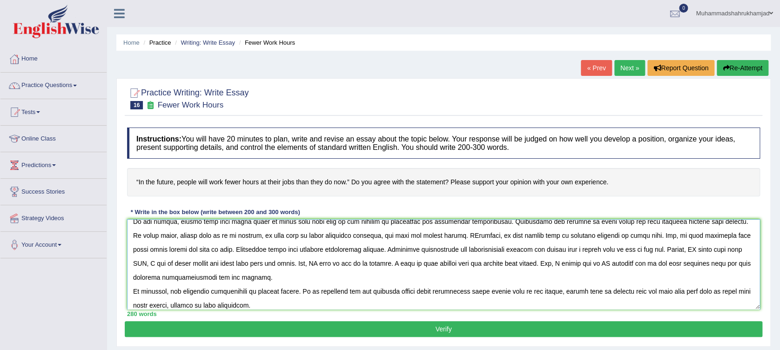
scroll to position [0, 0]
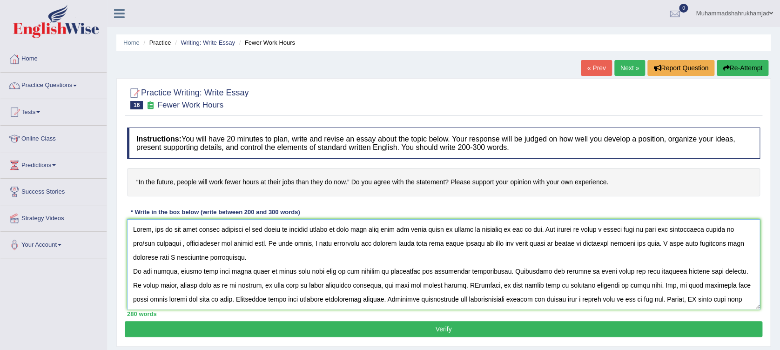
click at [215, 242] on textarea at bounding box center [443, 264] width 633 height 90
click at [448, 243] on textarea at bounding box center [443, 264] width 633 height 90
click at [686, 244] on textarea at bounding box center [443, 264] width 633 height 90
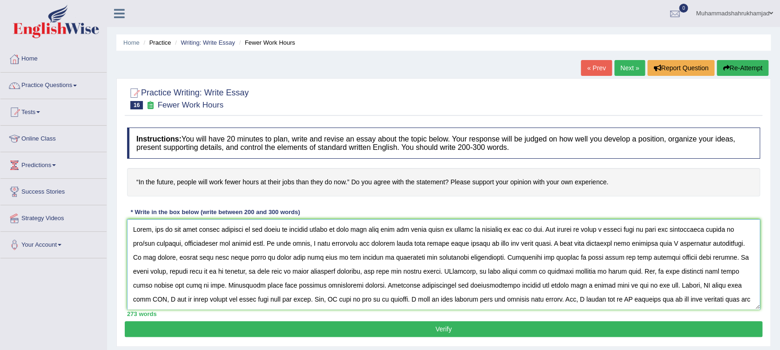
click at [606, 273] on textarea at bounding box center [443, 264] width 633 height 90
click at [622, 242] on textarea at bounding box center [443, 264] width 633 height 90
click at [625, 243] on textarea at bounding box center [443, 264] width 633 height 90
click at [760, 253] on div "Instructions: You will have 20 minutes to plan, write and revise an essay about…" at bounding box center [443, 222] width 637 height 198
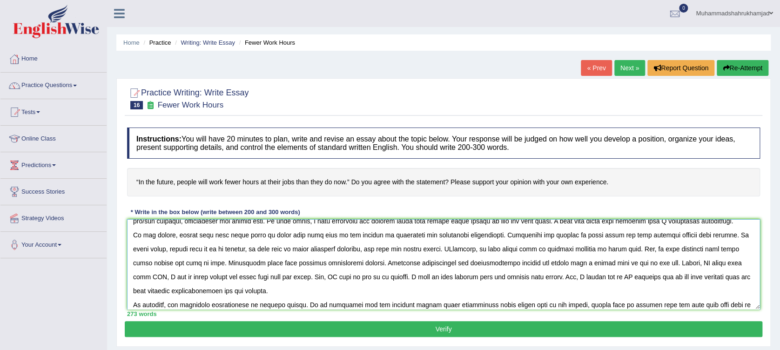
scroll to position [23, 0]
click at [616, 250] on textarea at bounding box center [443, 264] width 633 height 90
click at [644, 246] on textarea at bounding box center [443, 264] width 633 height 90
click at [174, 272] on textarea at bounding box center [443, 264] width 633 height 90
click at [700, 260] on textarea at bounding box center [443, 264] width 633 height 90
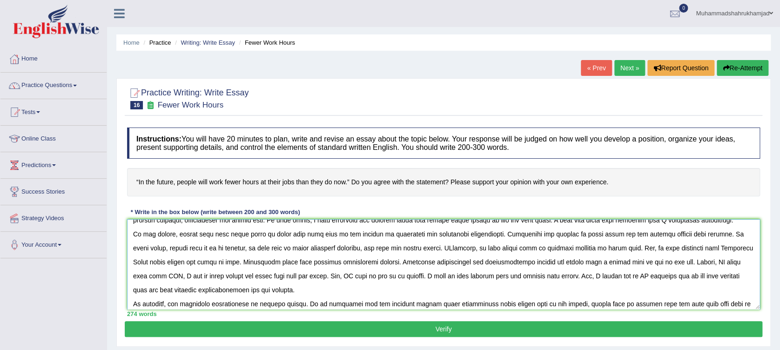
click at [252, 274] on textarea at bounding box center [443, 264] width 633 height 90
click at [379, 274] on textarea at bounding box center [443, 264] width 633 height 90
click at [496, 275] on textarea at bounding box center [443, 264] width 633 height 90
click at [482, 248] on textarea at bounding box center [443, 264] width 633 height 90
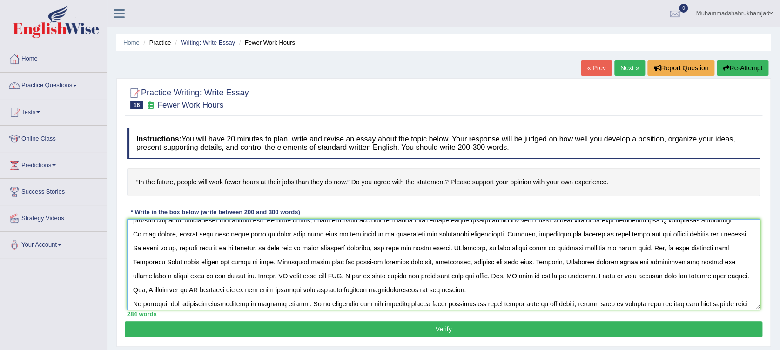
click at [203, 291] on textarea at bounding box center [443, 264] width 633 height 90
click at [287, 290] on textarea at bounding box center [443, 264] width 633 height 90
click at [250, 291] on textarea at bounding box center [443, 264] width 633 height 90
click at [328, 291] on textarea at bounding box center [443, 264] width 633 height 90
click at [340, 301] on textarea at bounding box center [443, 264] width 633 height 90
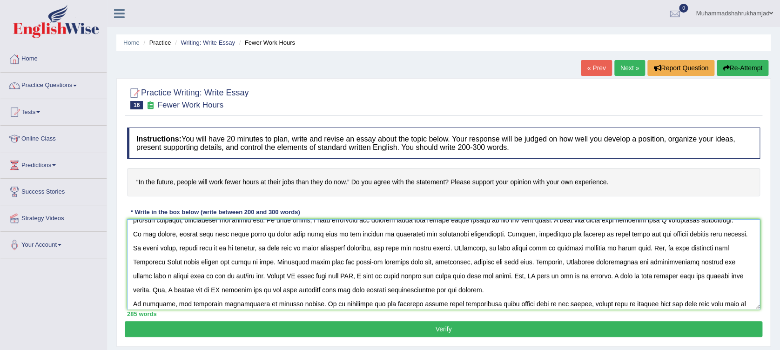
scroll to position [56, 0]
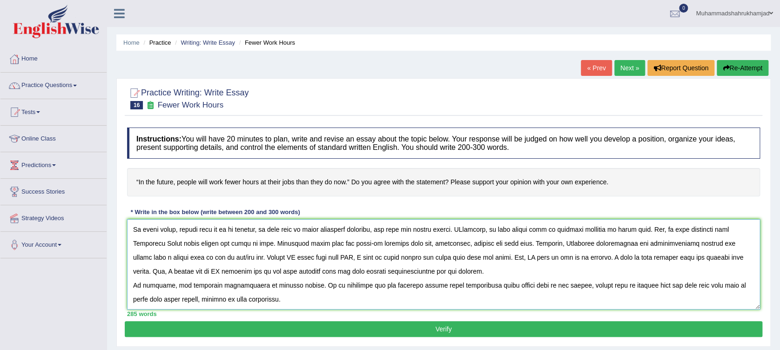
click at [270, 284] on textarea at bounding box center [443, 264] width 633 height 90
click at [410, 286] on textarea at bounding box center [443, 264] width 633 height 90
click at [677, 284] on textarea at bounding box center [443, 264] width 633 height 90
type textarea "[DATE], one of the most common question in the minds of working people is that …"
click at [633, 328] on button "Verify" at bounding box center [443, 329] width 637 height 16
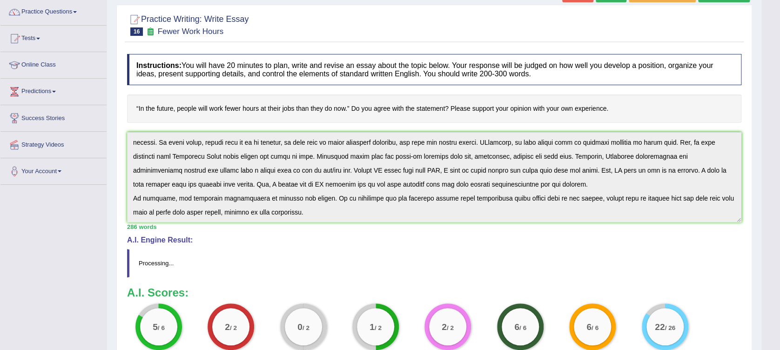
scroll to position [96, 0]
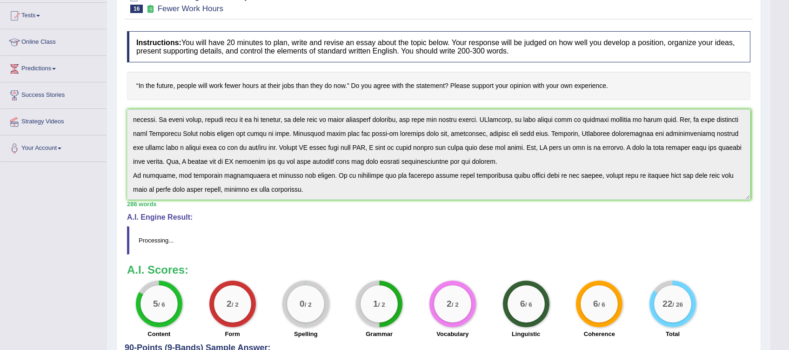
drag, startPoint x: 786, startPoint y: 181, endPoint x: 784, endPoint y: 239, distance: 57.7
click at [779, 239] on html "Toggle navigation Home Practice Questions Speaking Practice Read Aloud Repeat S…" at bounding box center [394, 79] width 789 height 350
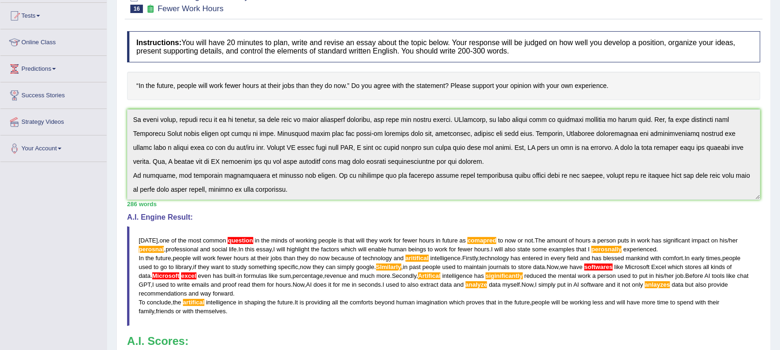
scroll to position [248, 0]
